Goal: Task Accomplishment & Management: Manage account settings

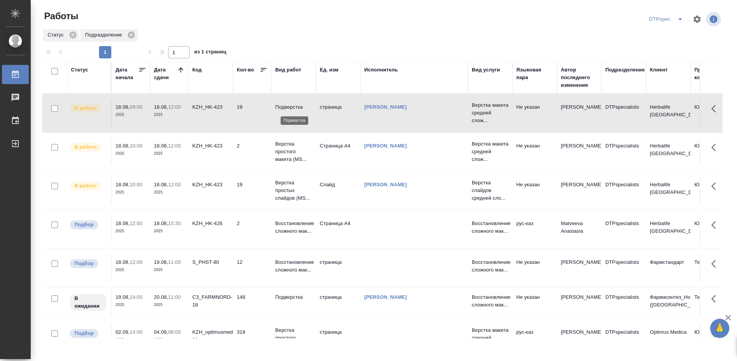
click at [289, 106] on p "Подверстка" at bounding box center [293, 107] width 37 height 8
click at [289, 104] on p "Подверстка" at bounding box center [293, 107] width 37 height 8
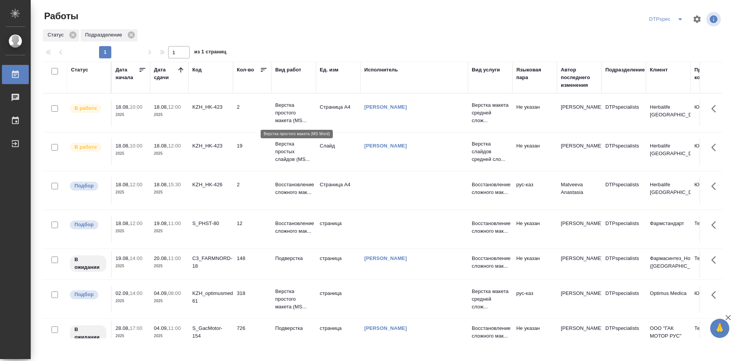
click at [288, 108] on p "Верстка простого макета (MS..." at bounding box center [293, 112] width 37 height 23
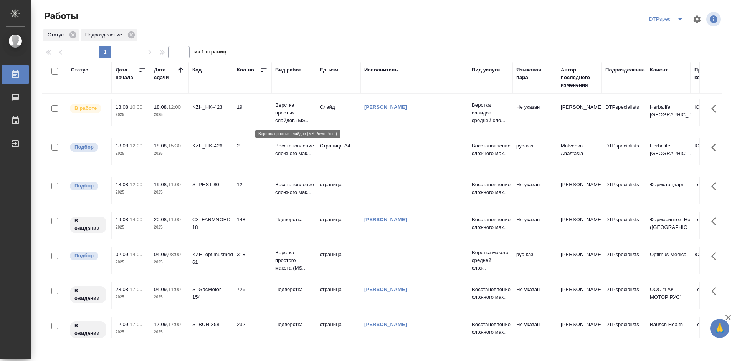
click at [281, 112] on p "Верстка простых слайдов (MS..." at bounding box center [293, 112] width 37 height 23
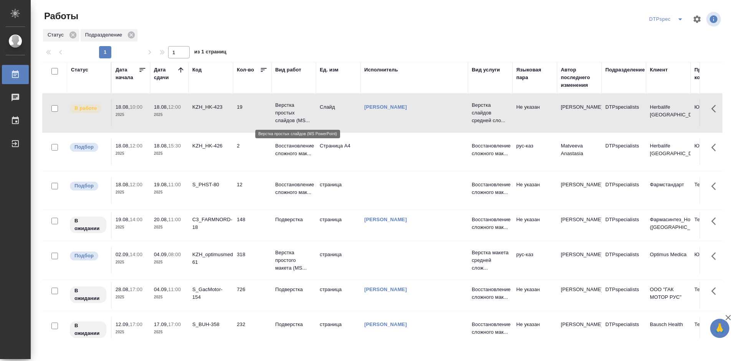
click at [281, 112] on p "Верстка простых слайдов (MS..." at bounding box center [293, 112] width 37 height 23
click at [282, 108] on p "Верстка простых слайдов (MS..." at bounding box center [293, 112] width 37 height 23
click at [282, 107] on p "Верстка простых слайдов (MS..." at bounding box center [293, 112] width 37 height 23
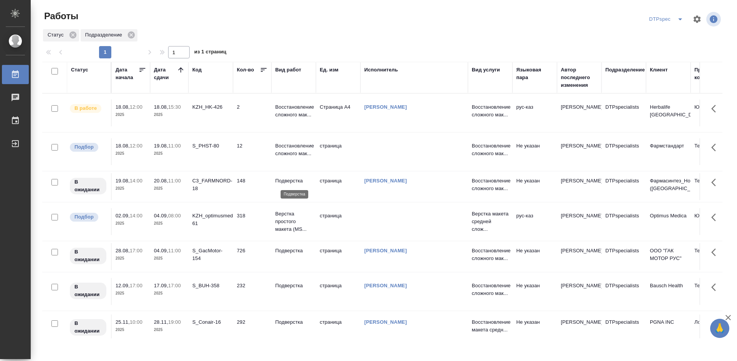
click at [287, 181] on p "Подверстка" at bounding box center [293, 181] width 37 height 8
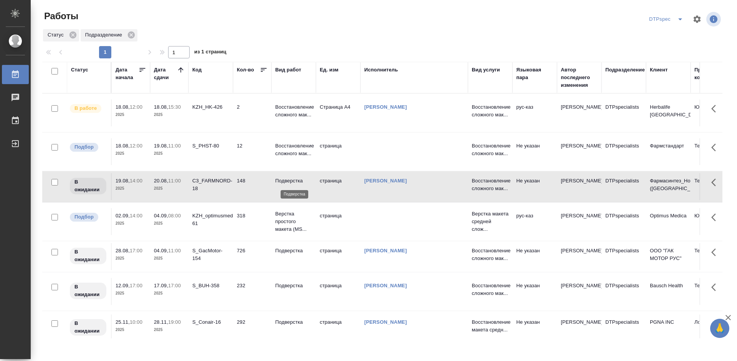
click at [287, 181] on p "Подверстка" at bounding box center [293, 181] width 37 height 8
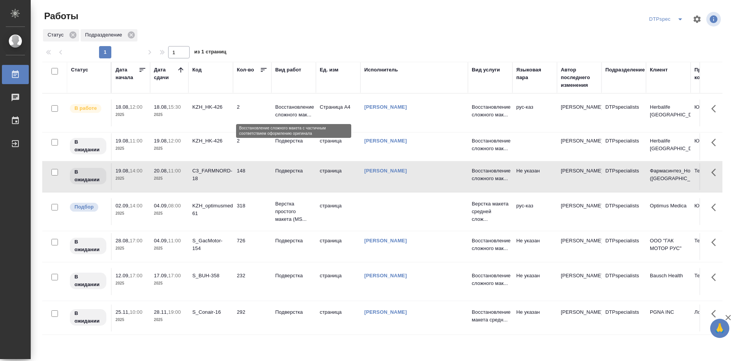
click at [289, 111] on p "Восстановление сложного мак..." at bounding box center [293, 110] width 37 height 15
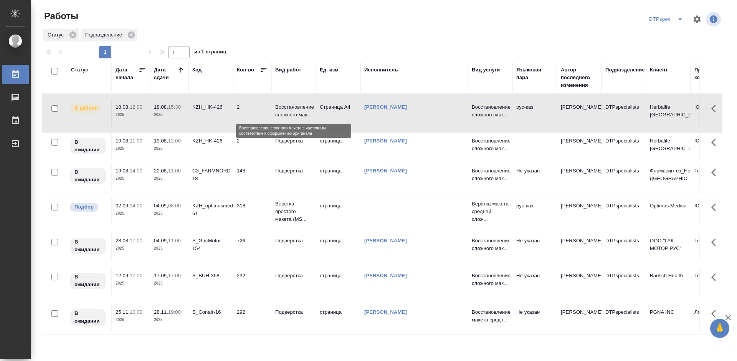
click at [289, 111] on p "Восстановление сложного мак..." at bounding box center [293, 110] width 37 height 15
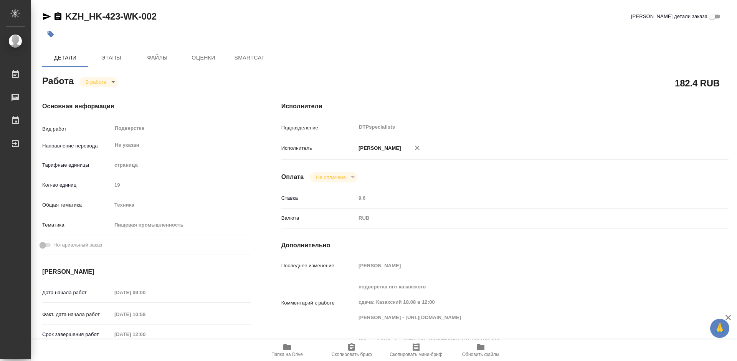
type textarea "x"
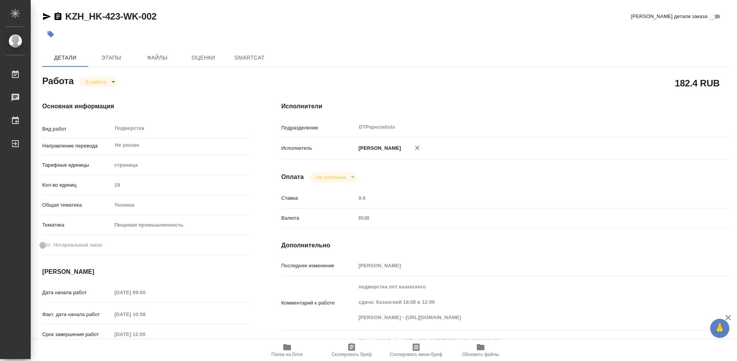
type textarea "x"
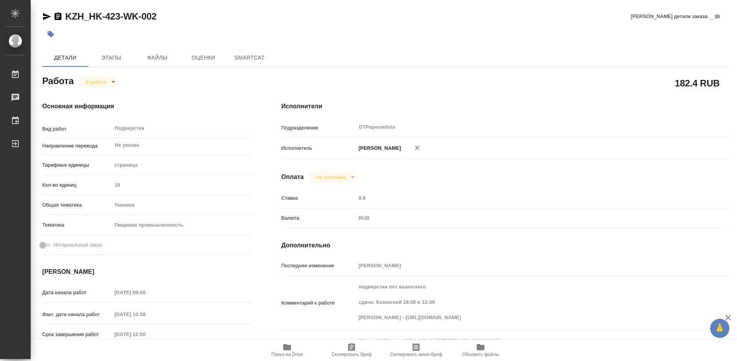
type textarea "x"
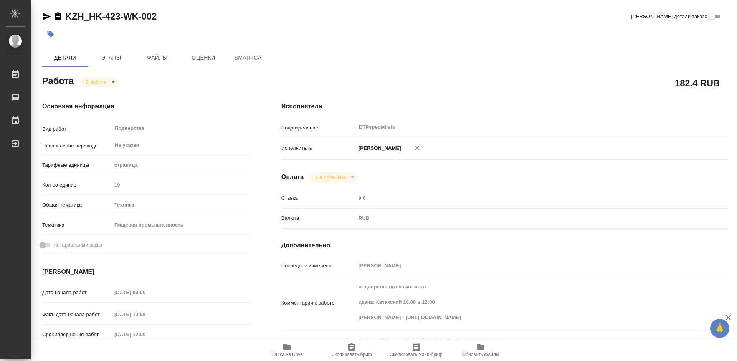
type textarea "x"
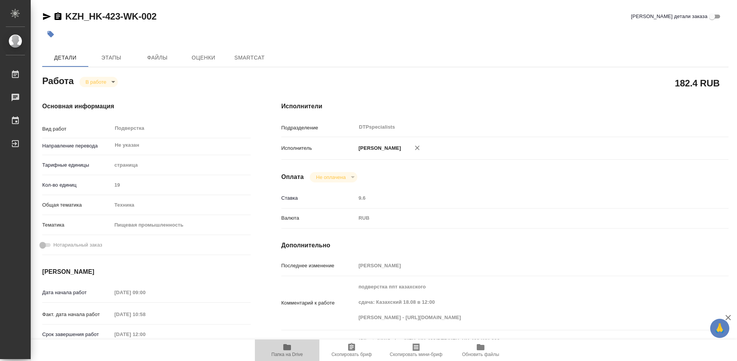
click at [291, 351] on icon "button" at bounding box center [286, 346] width 9 height 9
type textarea "x"
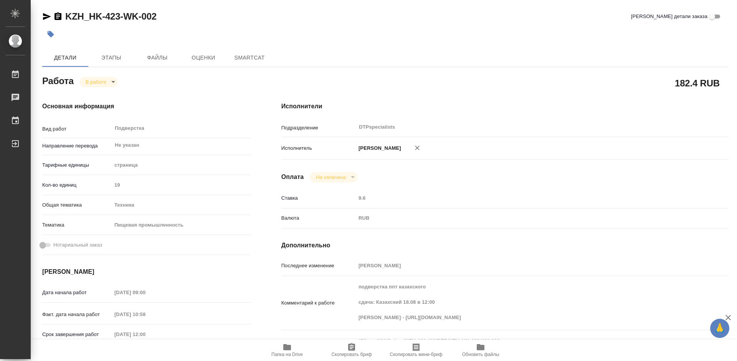
type textarea "x"
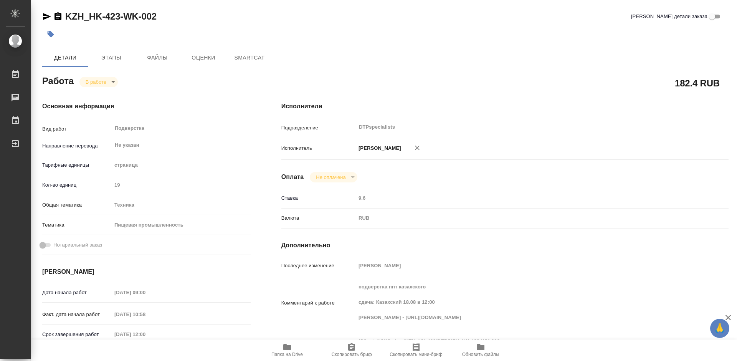
type textarea "x"
click at [109, 79] on body "🙏 .cls-1 fill:#fff; AWATERA Работы 0 Чаты График Выйти KZH_HK-423-WK-002 Кратко…" at bounding box center [368, 180] width 737 height 361
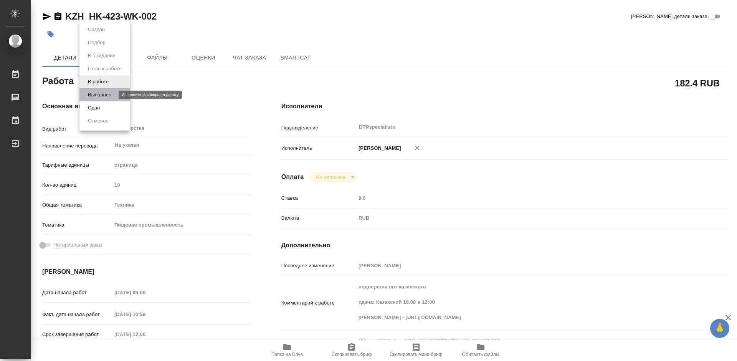
click at [100, 91] on button "Выполнен" at bounding box center [100, 95] width 28 height 8
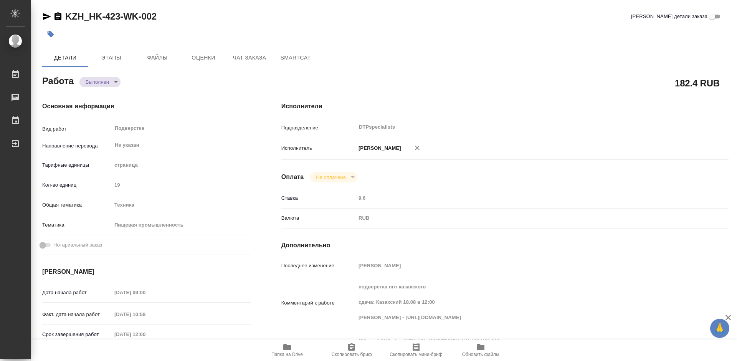
type textarea "x"
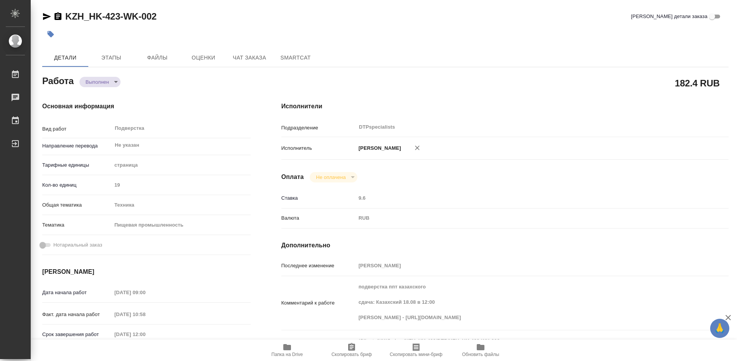
type textarea "x"
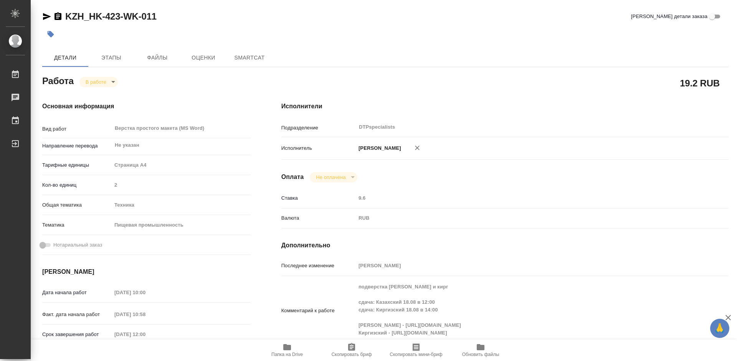
type textarea "x"
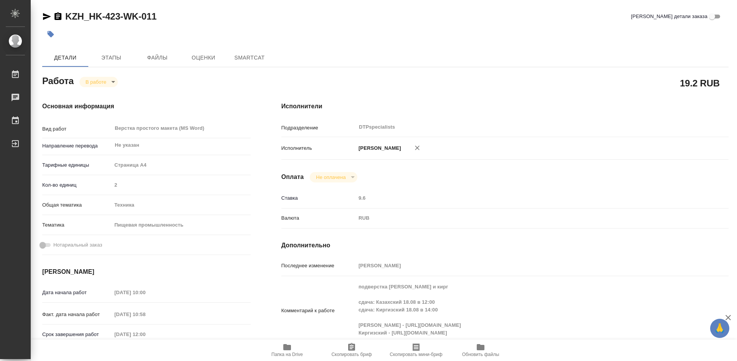
type textarea "x"
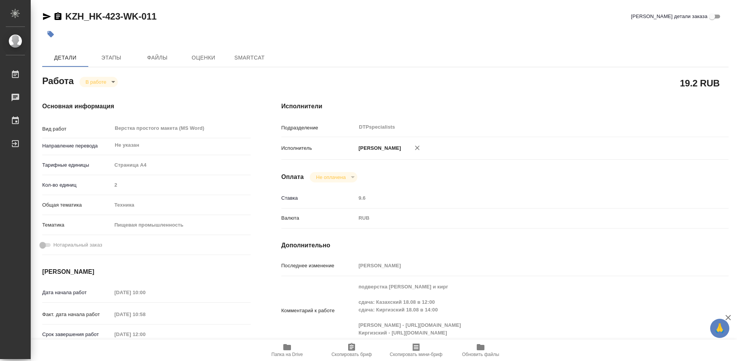
type textarea "x"
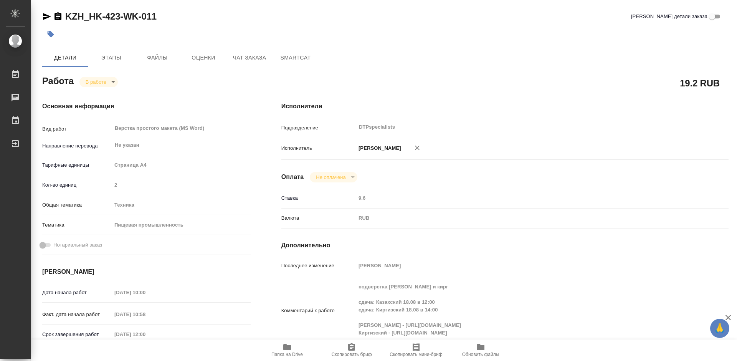
type textarea "x"
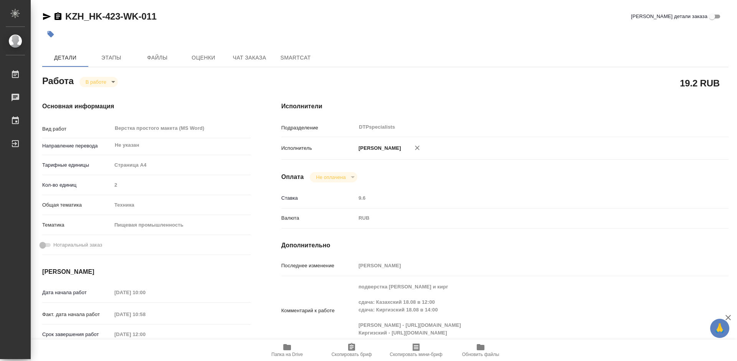
type textarea "x"
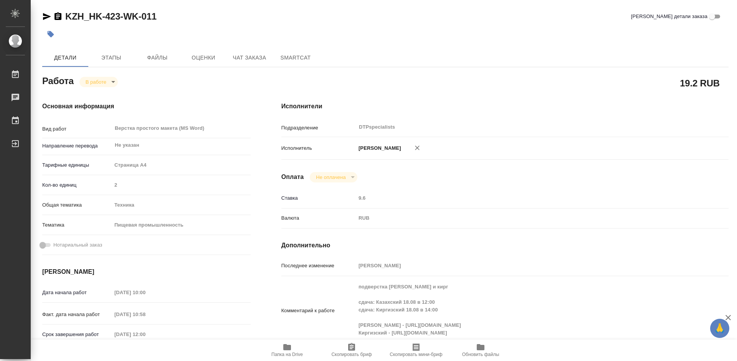
click at [288, 348] on icon "button" at bounding box center [287, 347] width 8 height 6
click at [97, 83] on body "🙏 .cls-1 fill:#fff; AWATERA Работы 0 Чаты График Выйти KZH_HK-423-WK-011 Кратко…" at bounding box center [368, 180] width 737 height 361
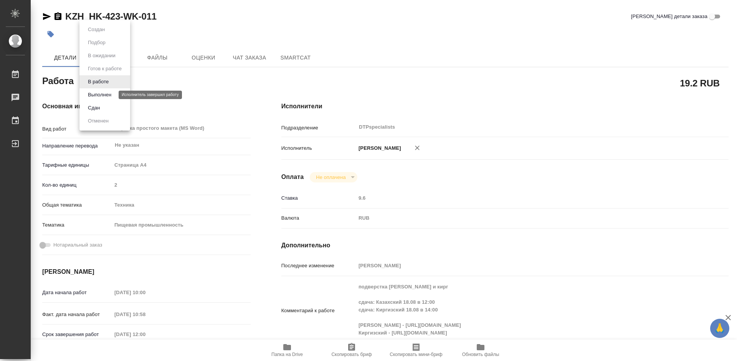
click at [96, 93] on button "Выполнен" at bounding box center [100, 95] width 28 height 8
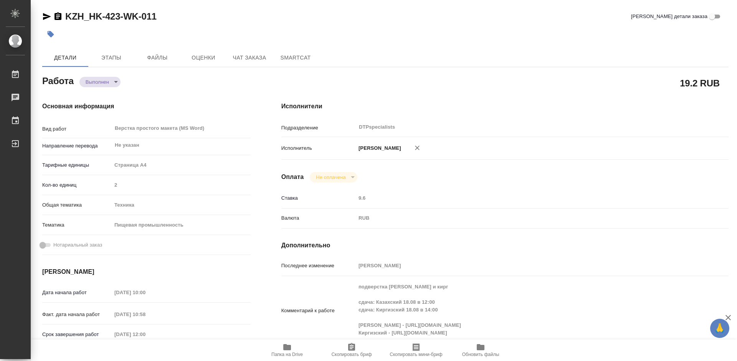
type textarea "x"
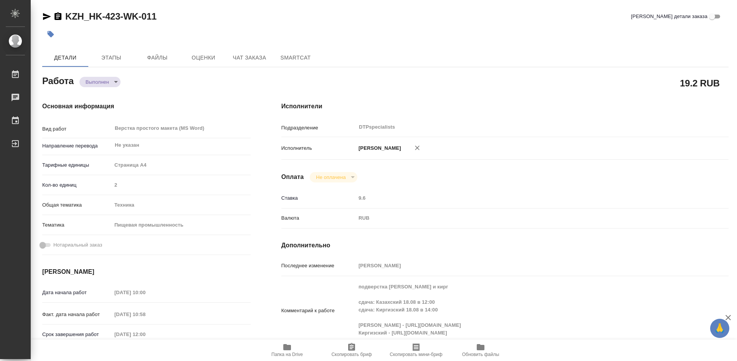
type textarea "x"
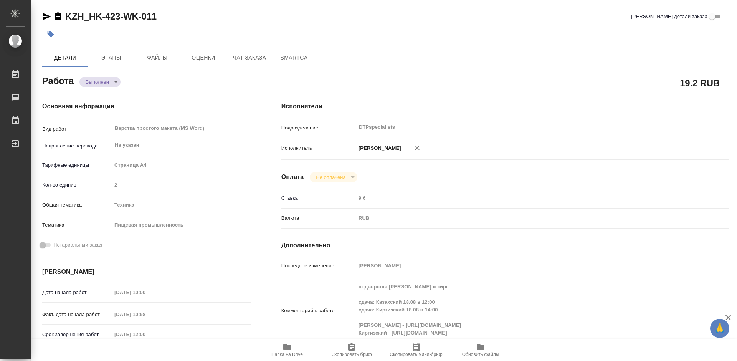
type textarea "x"
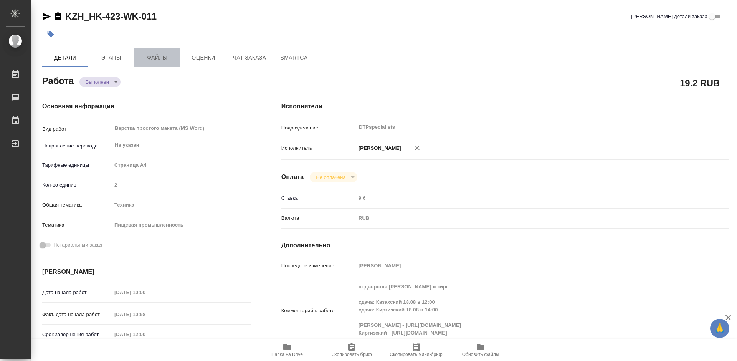
click at [153, 57] on span "Файлы" at bounding box center [157, 58] width 37 height 10
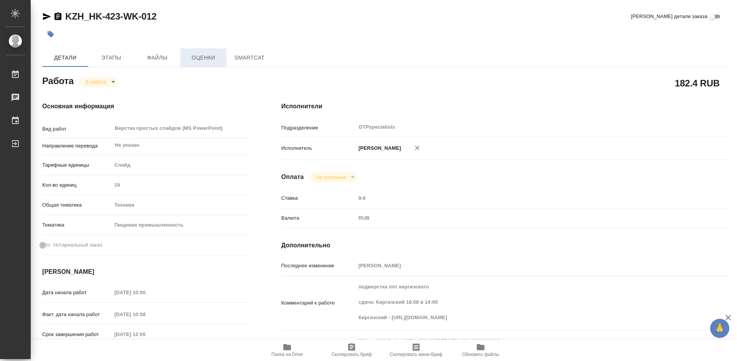
type textarea "x"
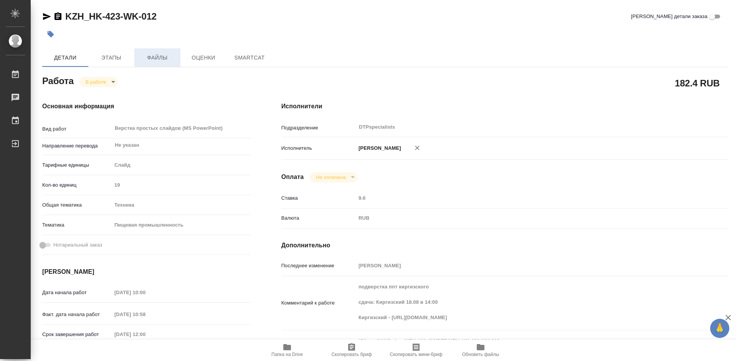
type textarea "x"
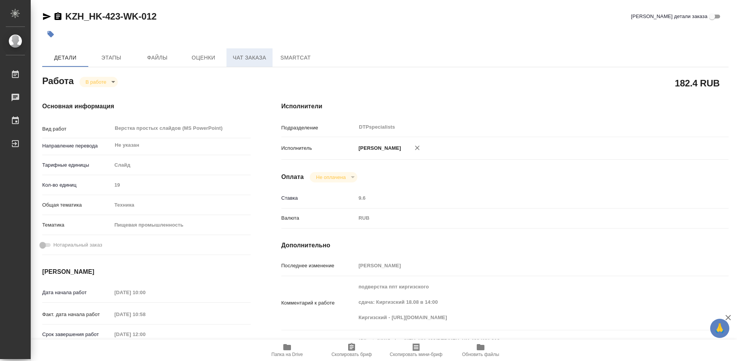
type textarea "x"
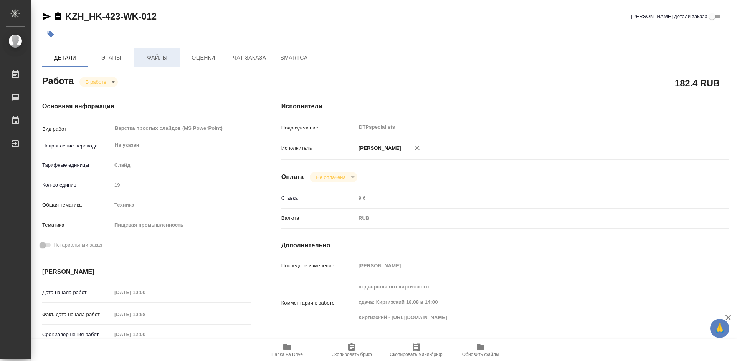
type textarea "x"
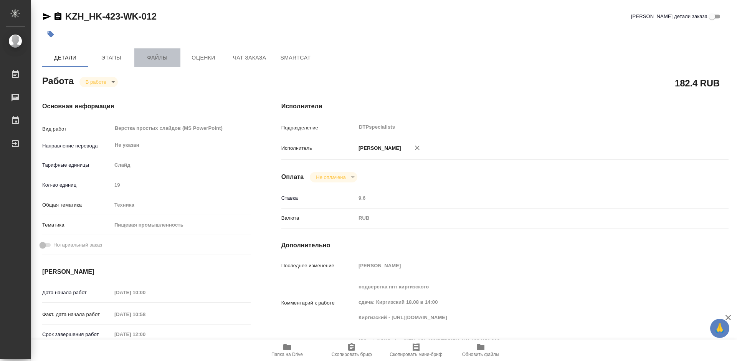
click at [159, 59] on span "Файлы" at bounding box center [157, 58] width 37 height 10
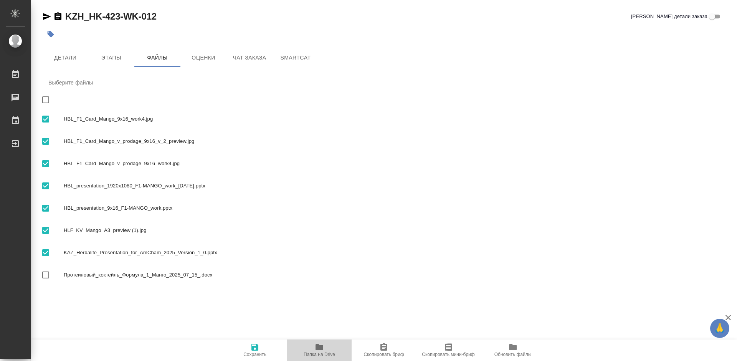
click at [321, 346] on icon "button" at bounding box center [319, 347] width 8 height 6
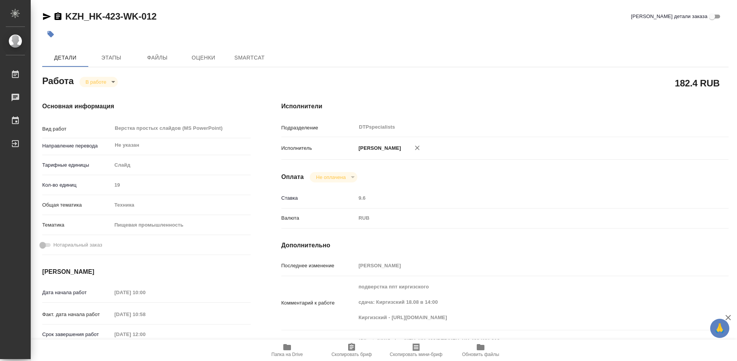
type textarea "x"
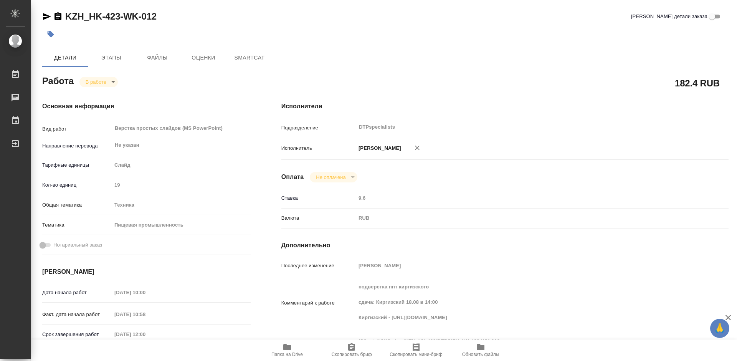
type textarea "x"
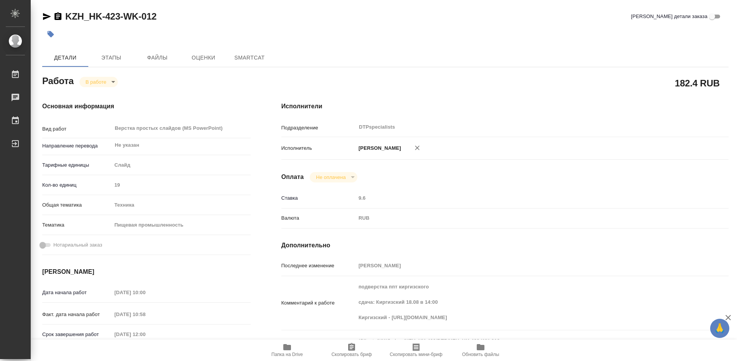
type textarea "x"
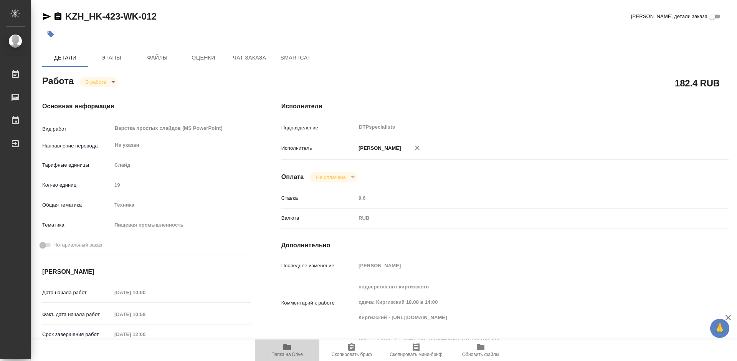
click at [292, 350] on span "Папка на Drive" at bounding box center [286, 349] width 55 height 15
type textarea "x"
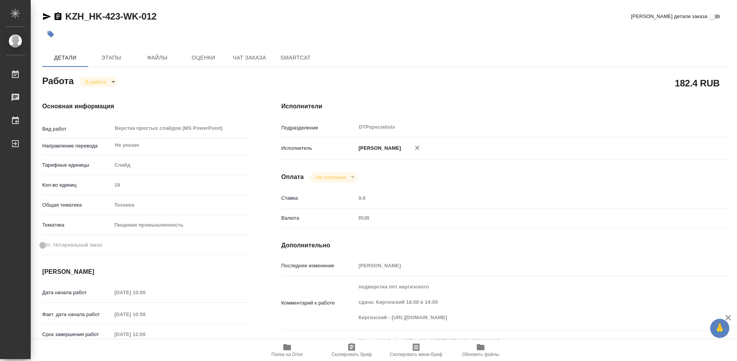
type textarea "x"
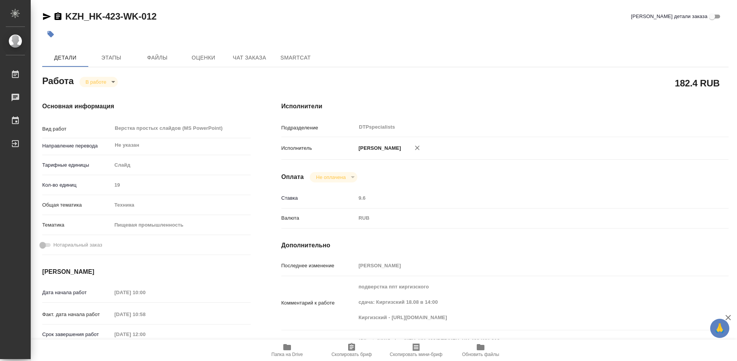
type textarea "x"
click at [102, 83] on body "🙏 .cls-1 fill:#fff; AWATERA Работы 0 Чаты График Выйти KZH_HK-423-WK-012 Кратко…" at bounding box center [368, 180] width 737 height 361
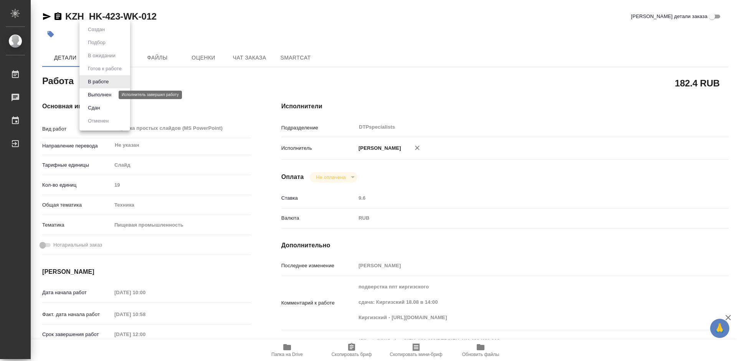
click at [97, 93] on button "Выполнен" at bounding box center [100, 95] width 28 height 8
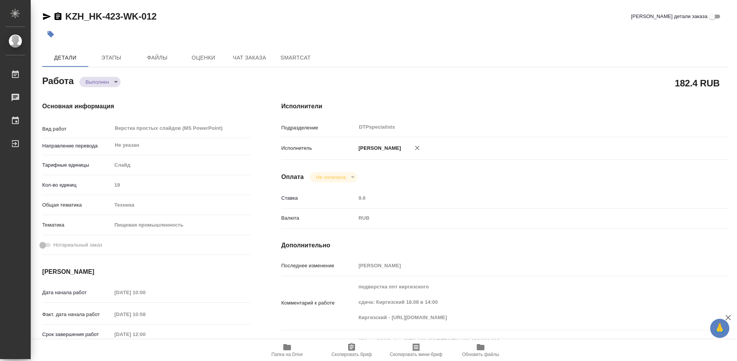
type textarea "x"
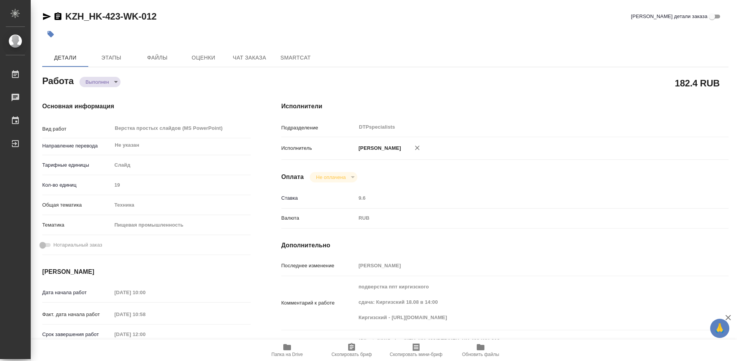
type textarea "x"
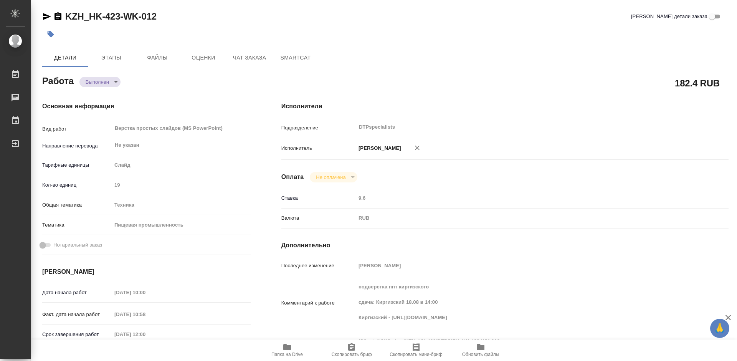
type textarea "x"
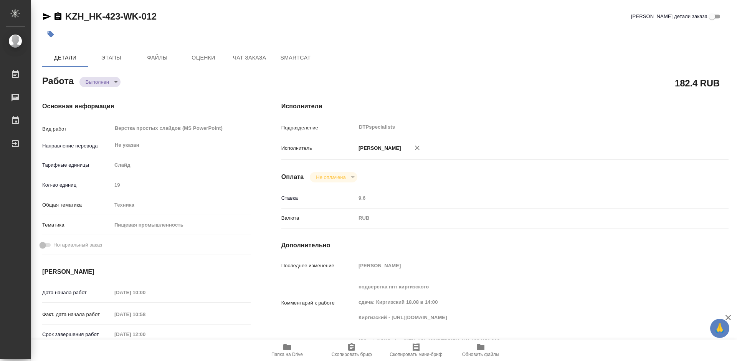
type textarea "x"
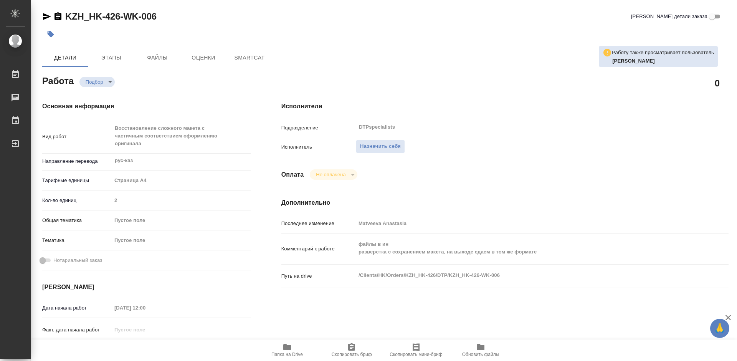
type textarea "x"
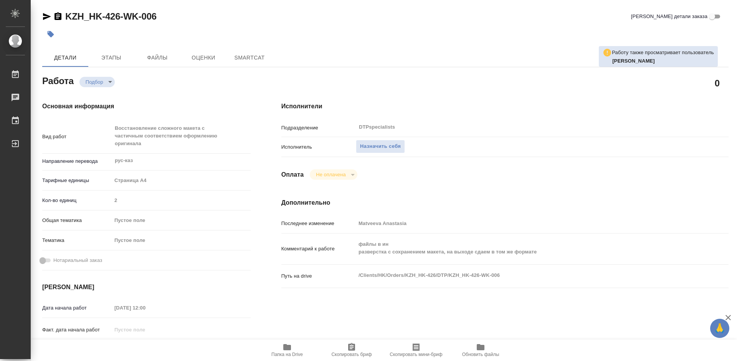
type textarea "x"
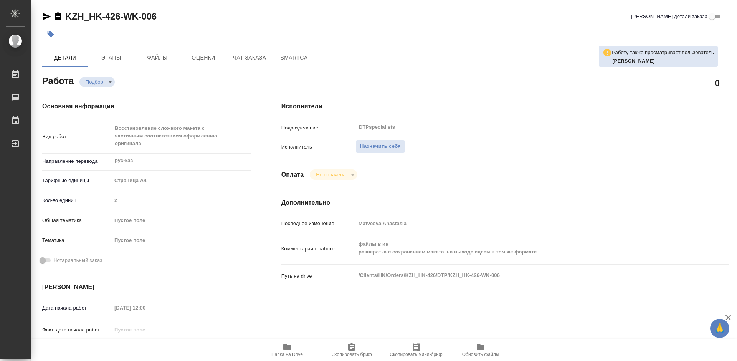
scroll to position [115, 0]
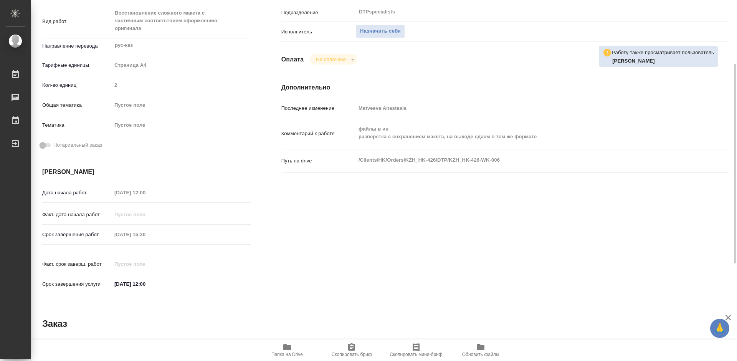
type textarea "x"
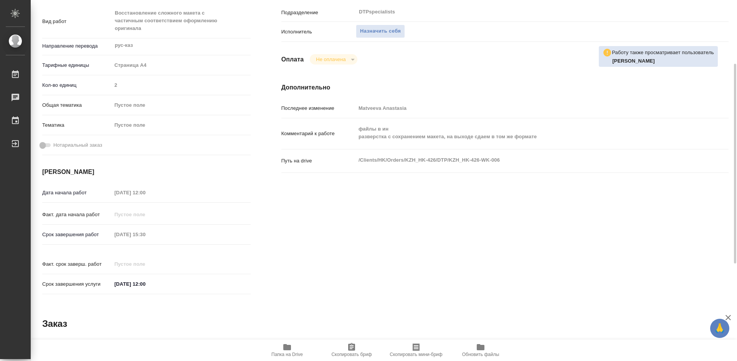
type textarea "x"
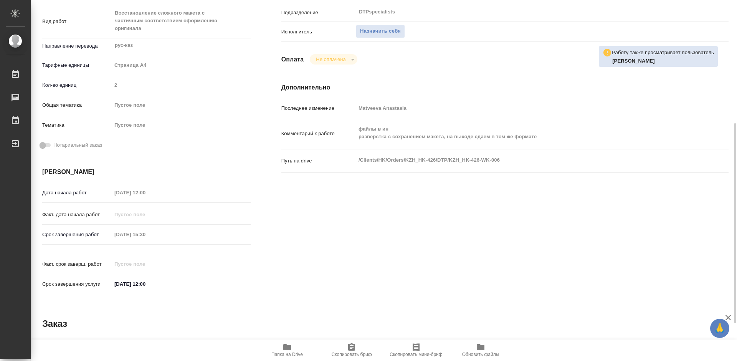
scroll to position [230, 0]
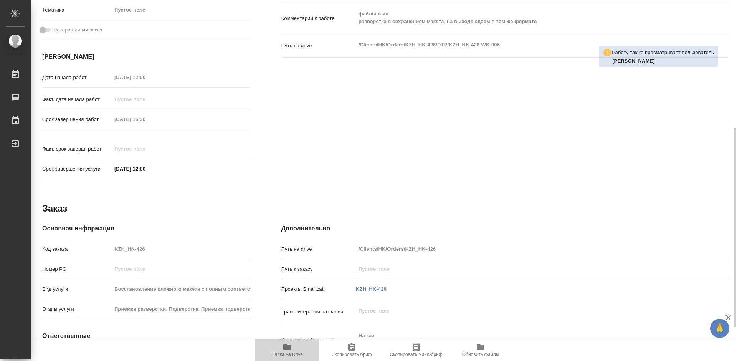
click at [287, 351] on icon "button" at bounding box center [286, 346] width 9 height 9
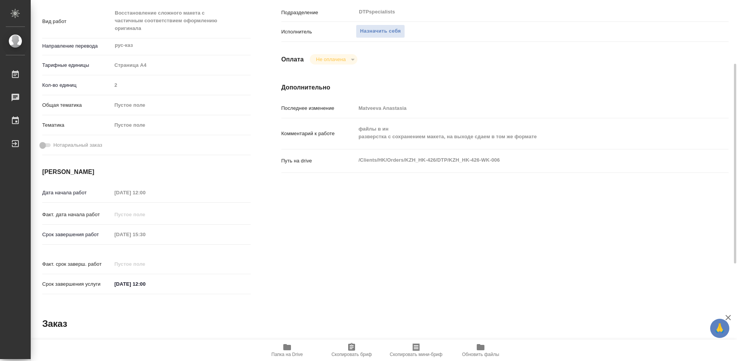
scroll to position [0, 0]
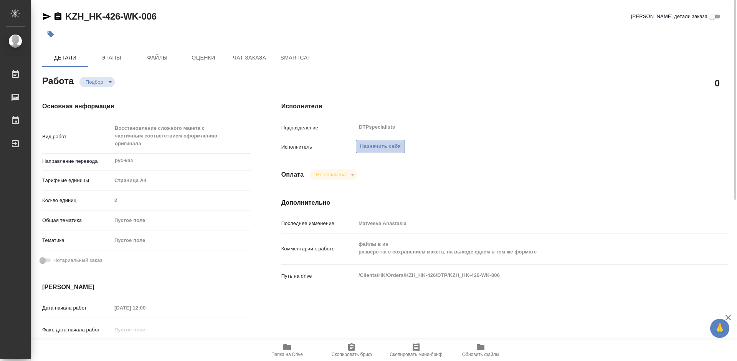
click at [372, 147] on span "Назначить себя" at bounding box center [380, 146] width 41 height 9
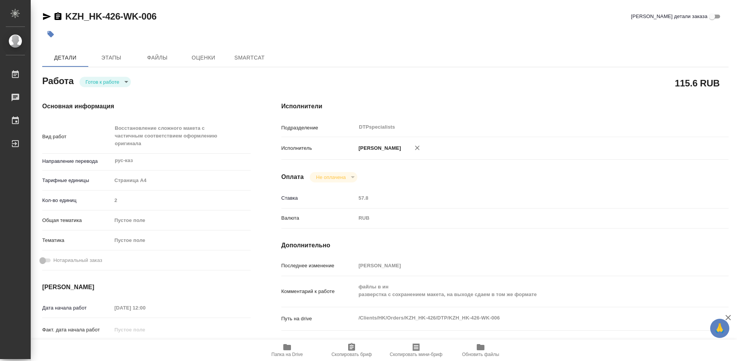
type textarea "x"
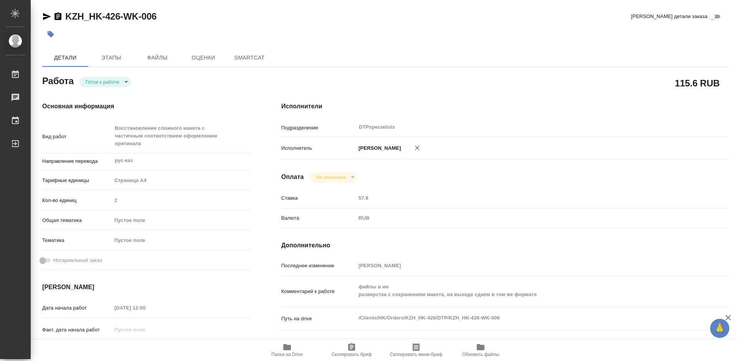
type textarea "x"
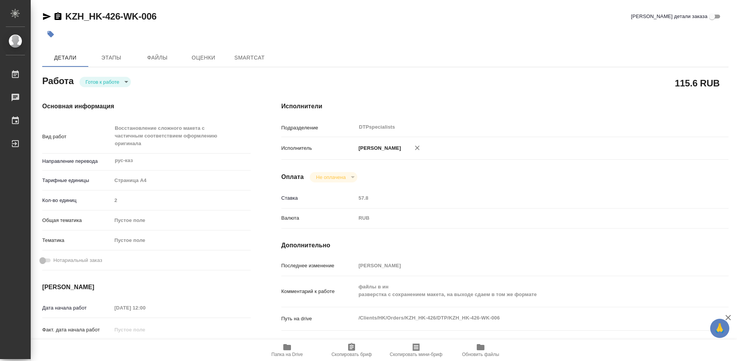
type textarea "x"
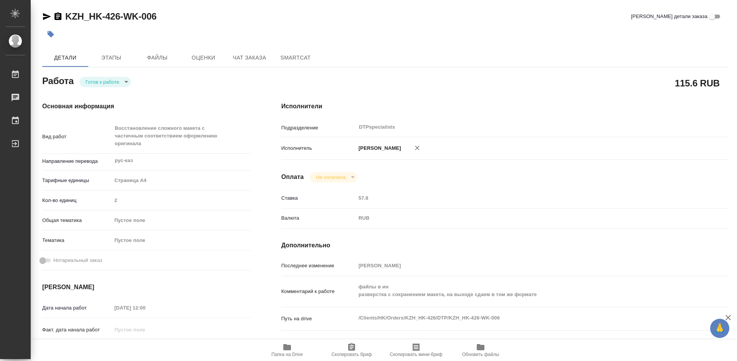
type textarea "x"
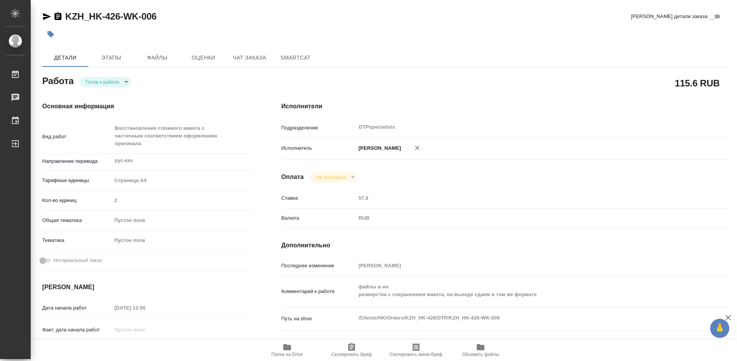
type textarea "x"
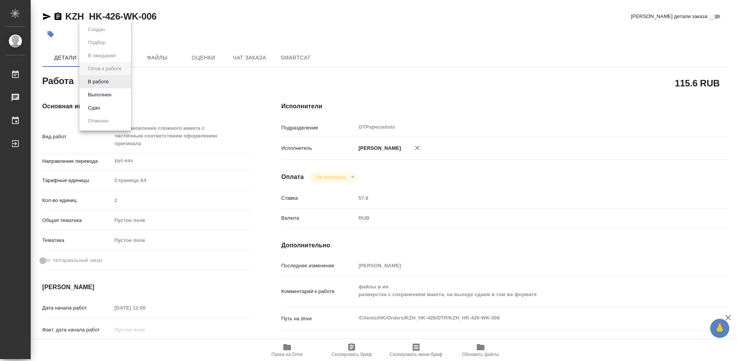
click at [98, 82] on body "🙏 .cls-1 fill:#fff; AWATERA Работы 0 Чаты График Выйти KZH_HK-426-WK-006 Кратко…" at bounding box center [368, 180] width 737 height 361
click at [97, 80] on button "В работе" at bounding box center [98, 81] width 25 height 8
type textarea "x"
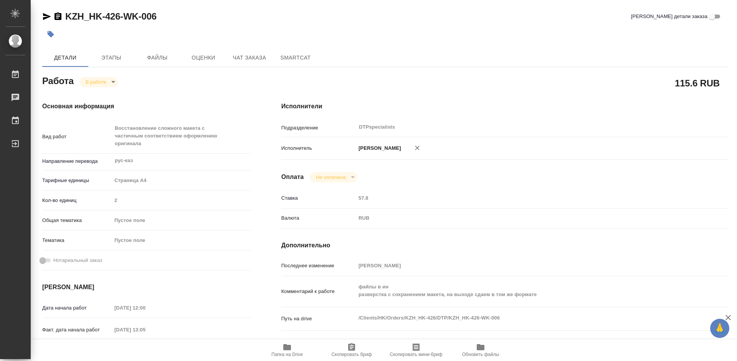
type textarea "x"
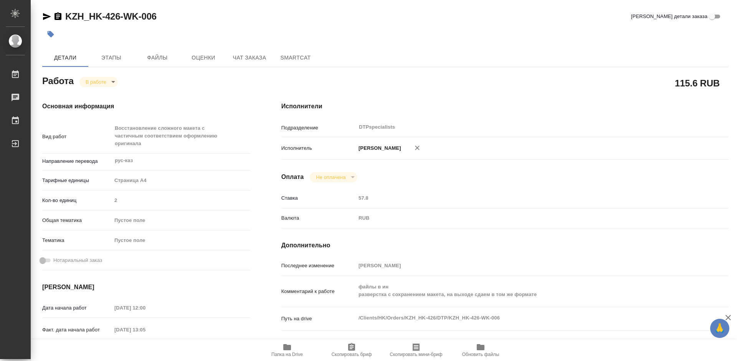
type textarea "x"
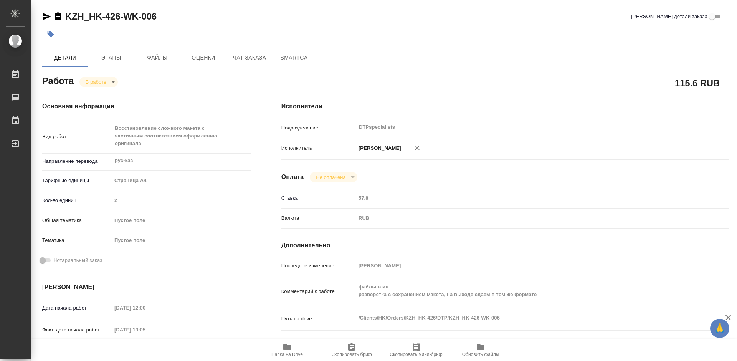
type textarea "x"
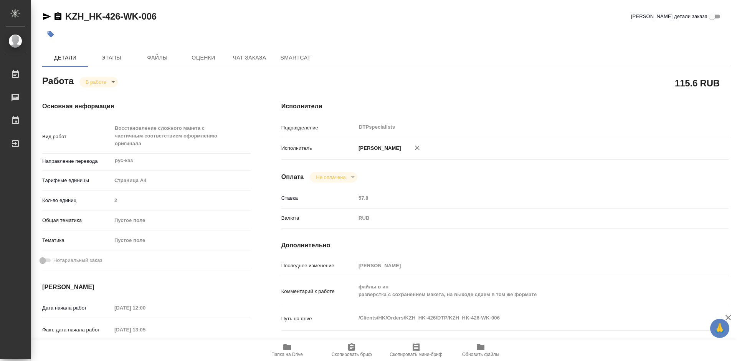
type textarea "x"
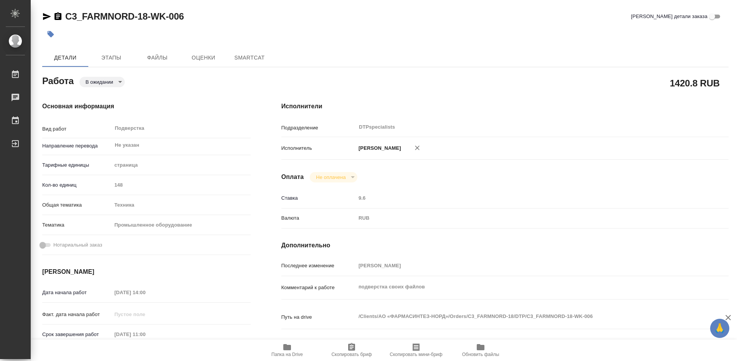
type textarea "x"
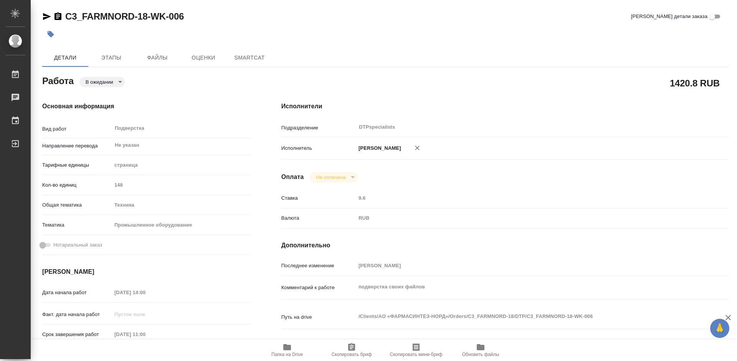
type textarea "x"
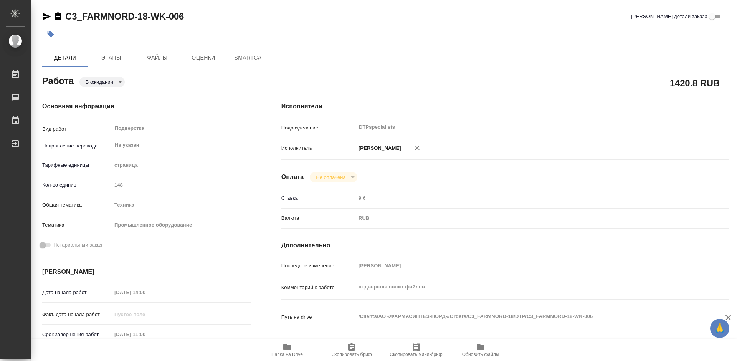
type textarea "x"
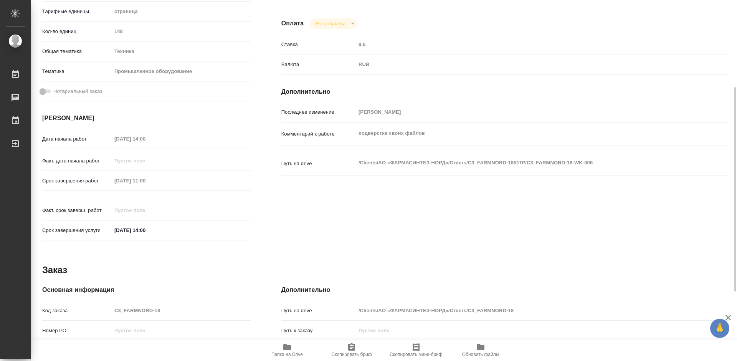
scroll to position [275, 0]
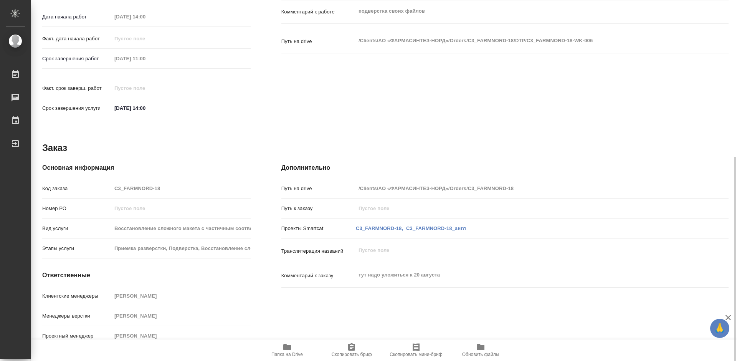
type textarea "x"
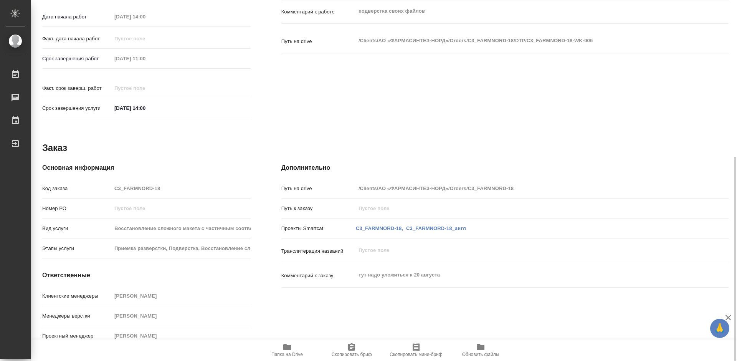
type textarea "x"
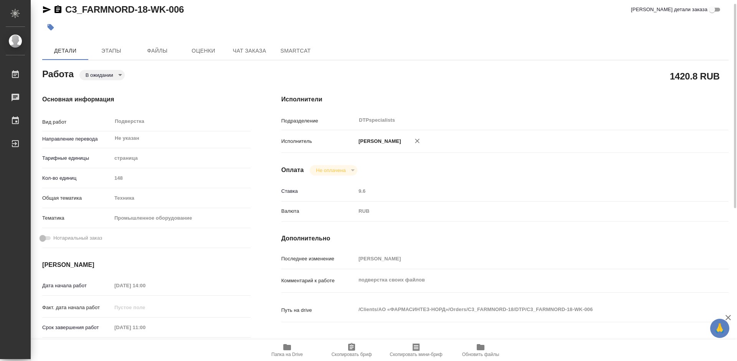
scroll to position [0, 0]
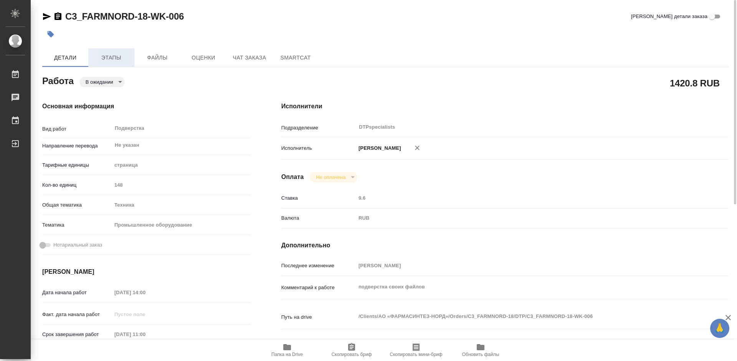
click at [112, 58] on span "Этапы" at bounding box center [111, 58] width 37 height 10
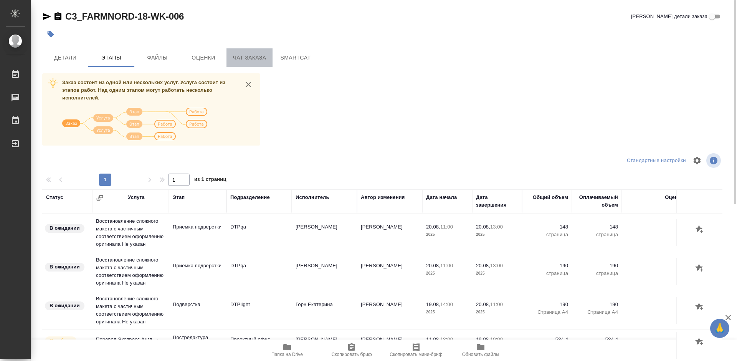
click at [249, 55] on span "Чат заказа" at bounding box center [249, 58] width 37 height 10
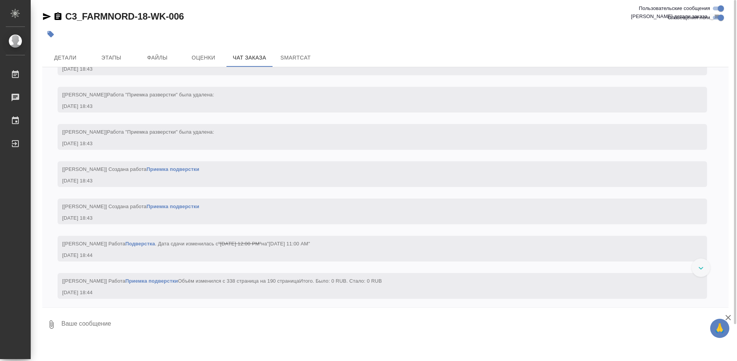
scroll to position [6663, 0]
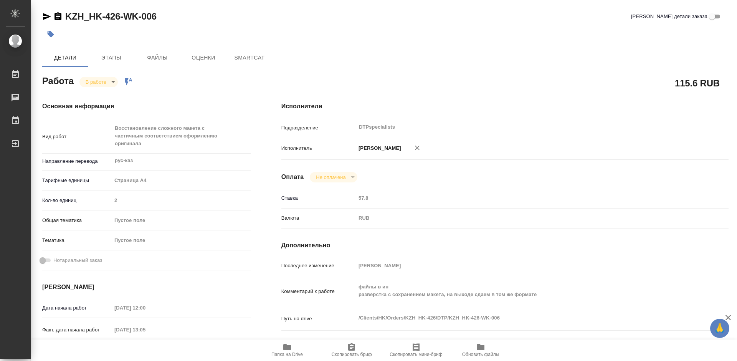
type textarea "x"
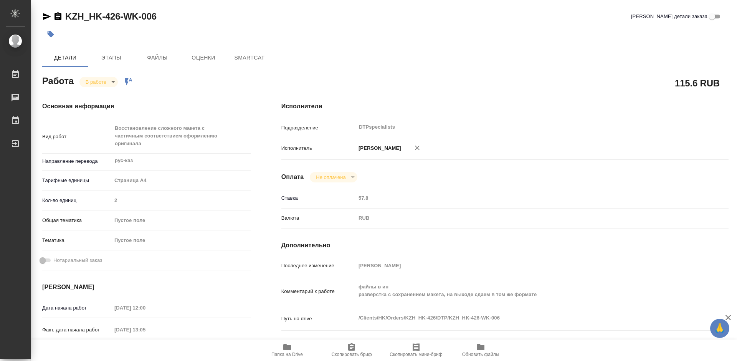
type textarea "x"
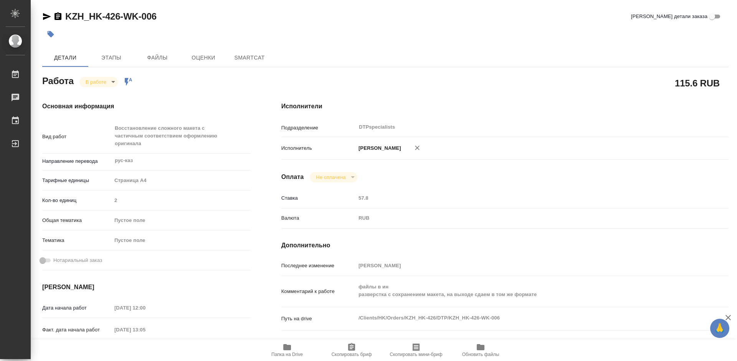
type textarea "x"
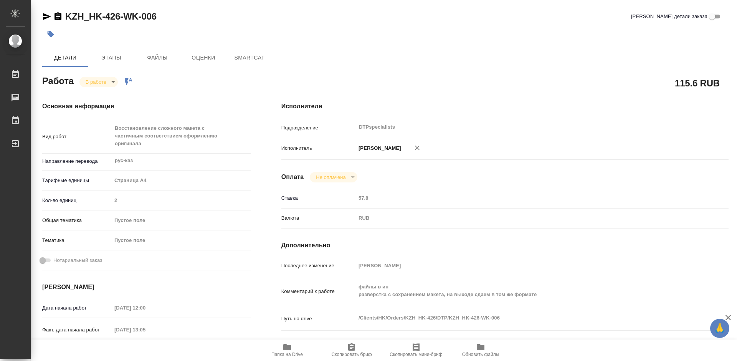
type textarea "x"
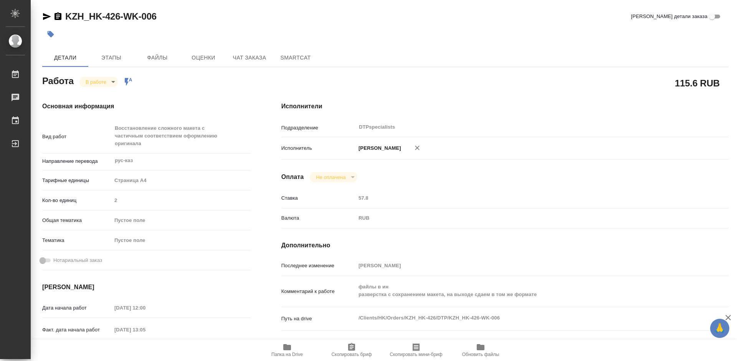
type textarea "x"
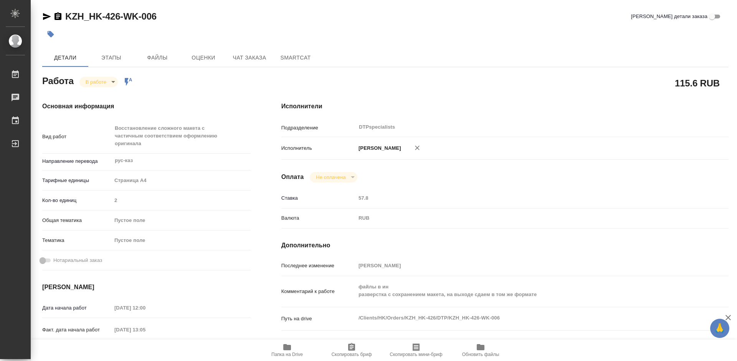
type textarea "x"
